Goal: Transaction & Acquisition: Subscribe to service/newsletter

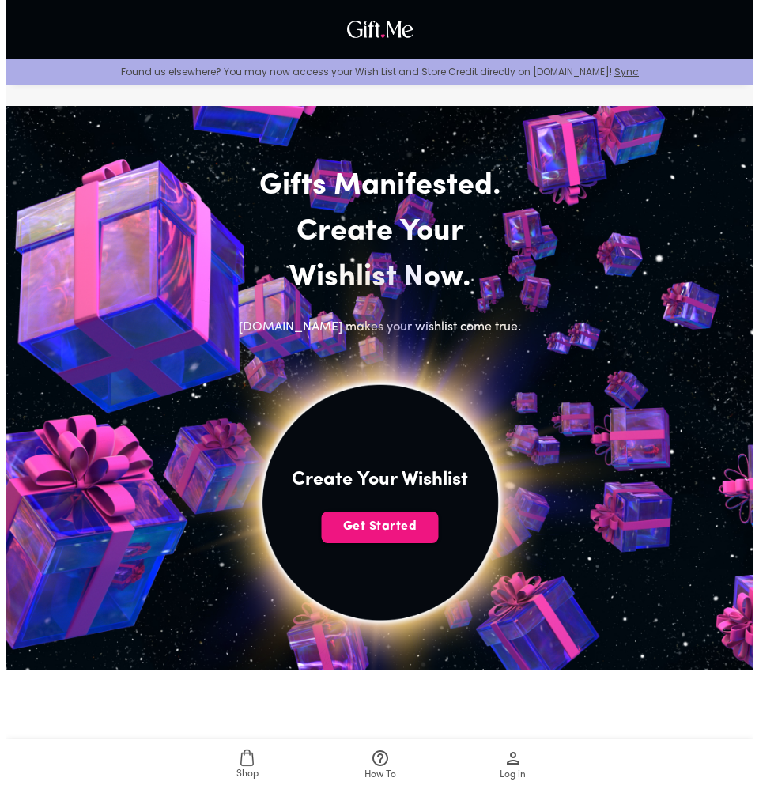
scroll to position [21, 0]
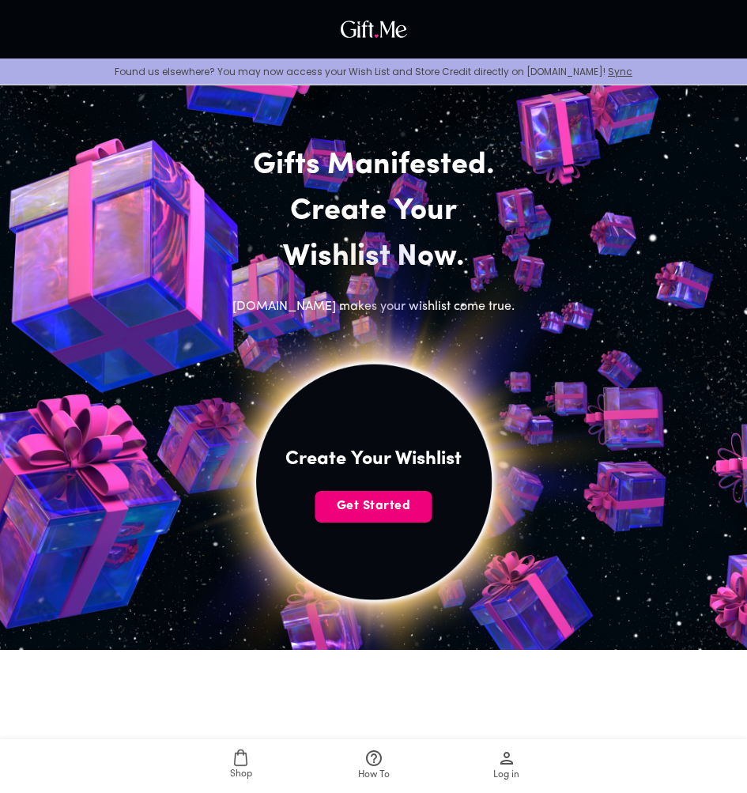
click at [410, 509] on span "Get Started" at bounding box center [373, 505] width 117 height 17
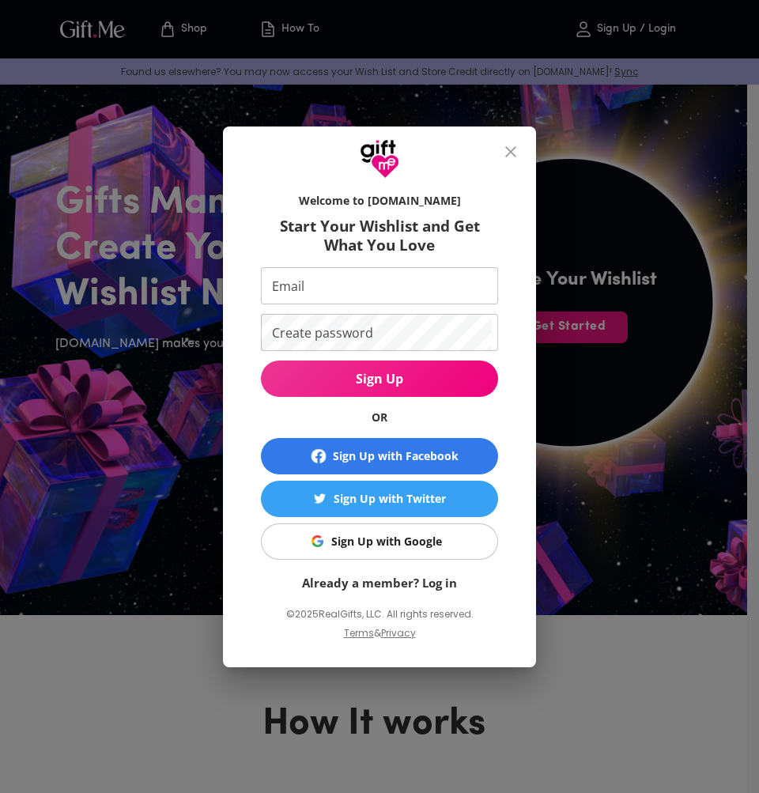
click at [406, 285] on input "Email" at bounding box center [376, 285] width 231 height 37
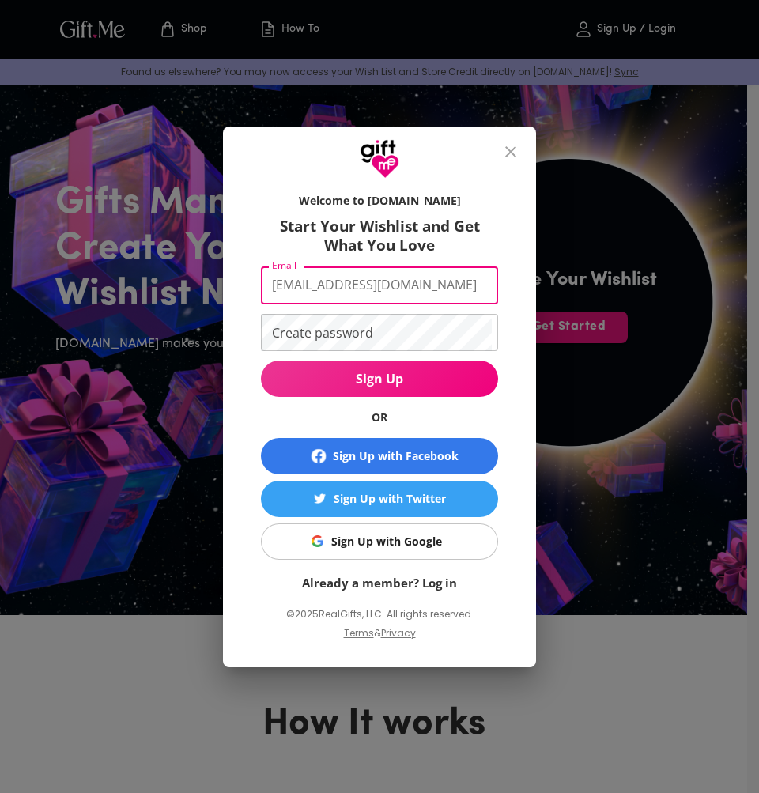
type input "[EMAIL_ADDRESS][DOMAIN_NAME]"
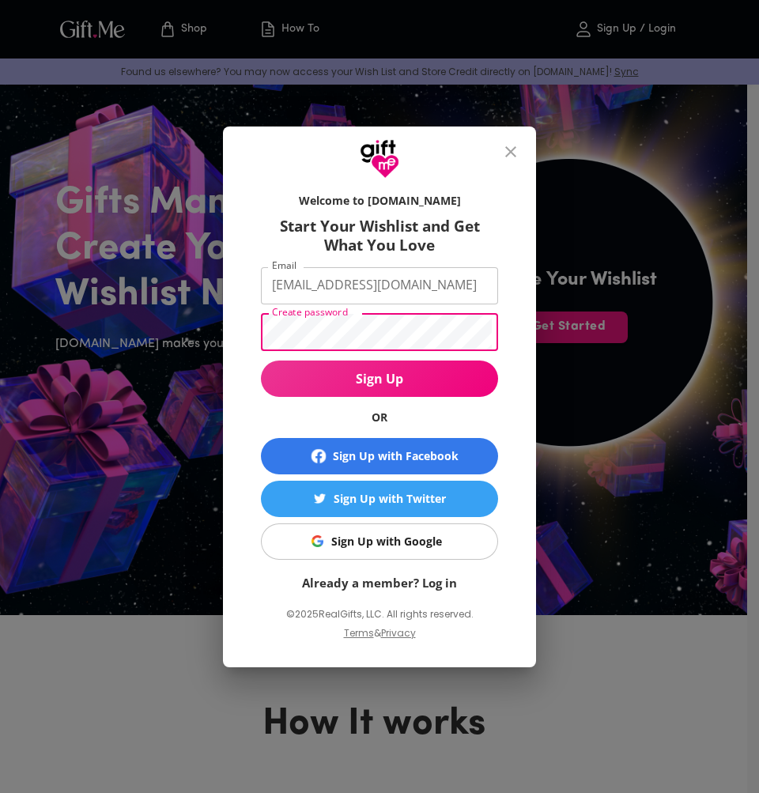
click at [395, 387] on span "Sign Up" at bounding box center [379, 378] width 237 height 17
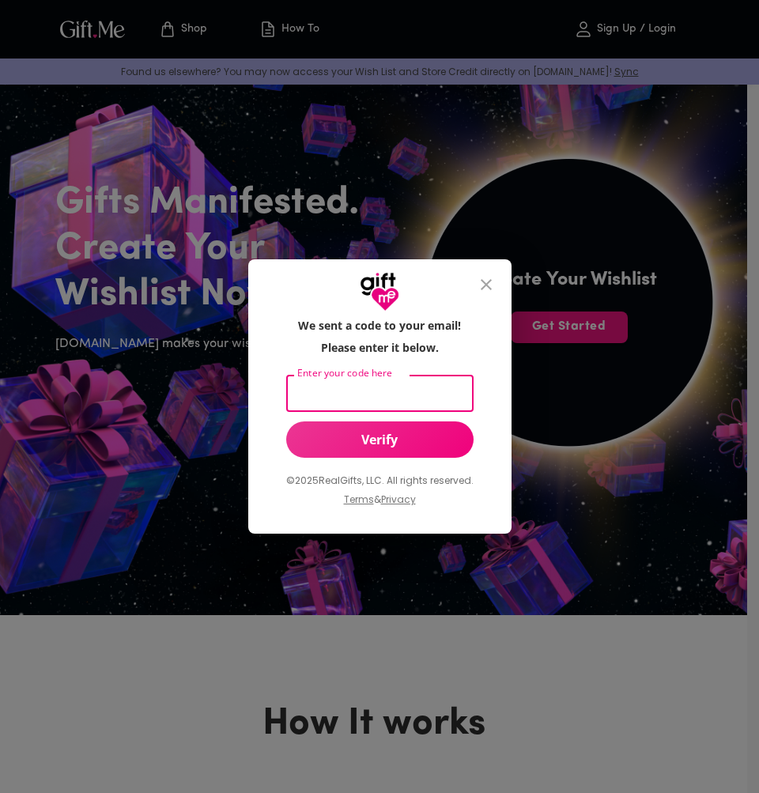
click at [432, 406] on input "Enter your code here" at bounding box center [376, 393] width 181 height 37
paste input "516682"
type input "516682"
click at [421, 442] on span "Verify" at bounding box center [379, 439] width 187 height 17
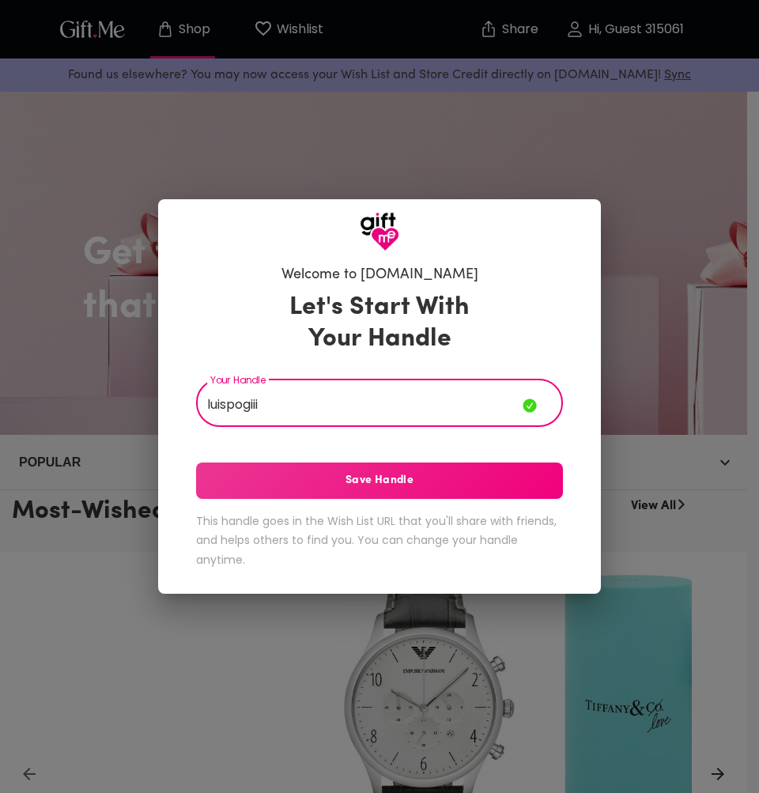
type input "luispogiii"
click at [372, 492] on button "Save Handle" at bounding box center [379, 480] width 367 height 36
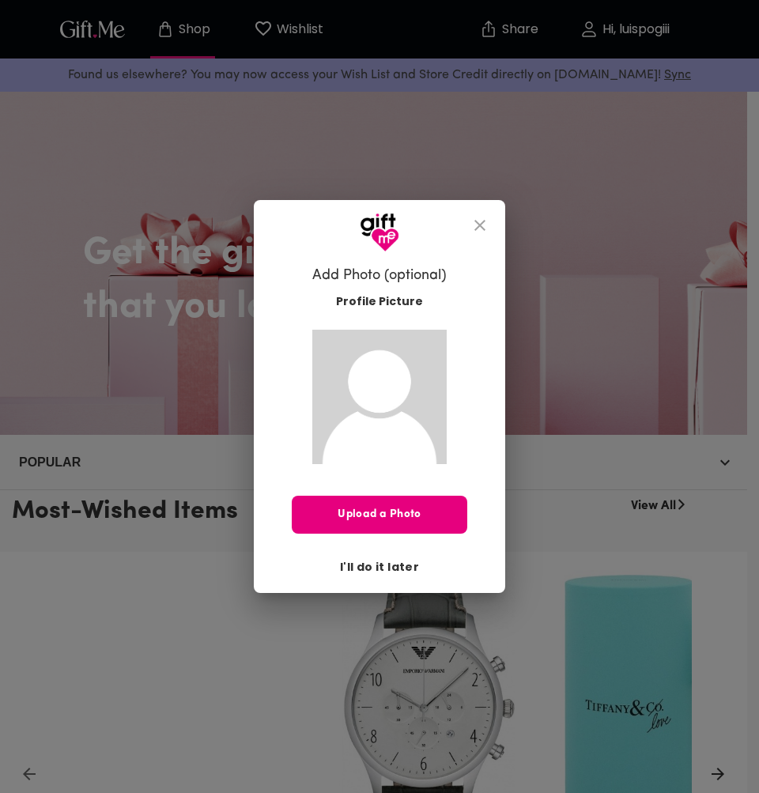
click at [400, 564] on span "I'll do it later" at bounding box center [379, 566] width 79 height 17
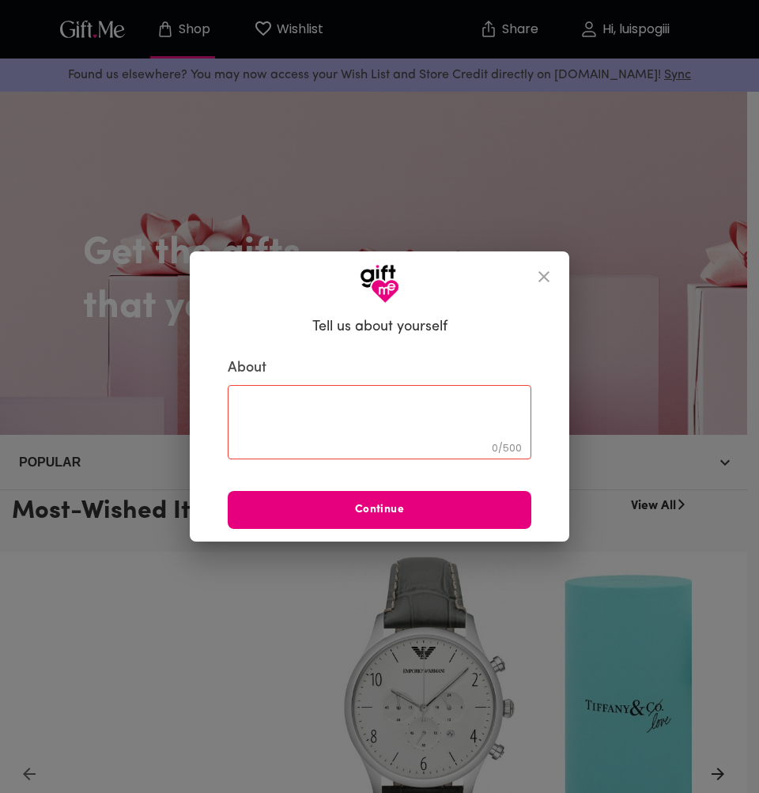
click at [546, 276] on icon "close" at bounding box center [543, 276] width 19 height 19
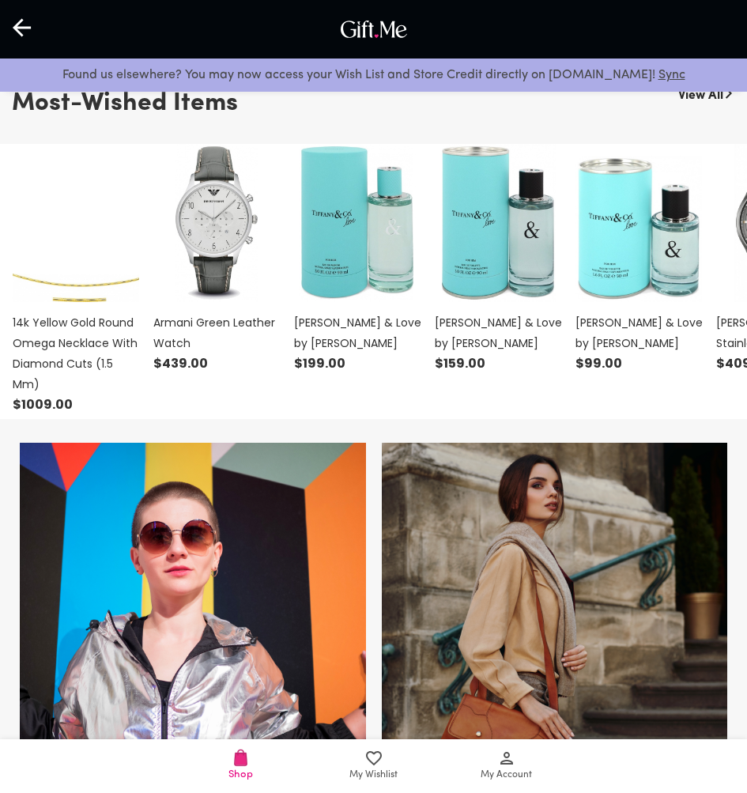
scroll to position [134, 0]
